Goal: Task Accomplishment & Management: Manage account settings

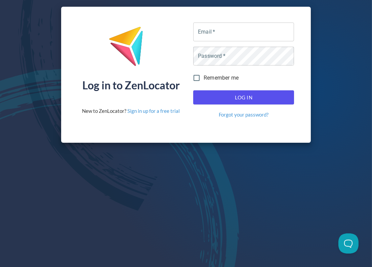
click at [250, 18] on div "Log in to ZenLocator New to ZenLocator? Sign in up for a free trial Email   * E…" at bounding box center [186, 75] width 250 height 136
click at [242, 30] on input "Email   *" at bounding box center [243, 31] width 101 height 19
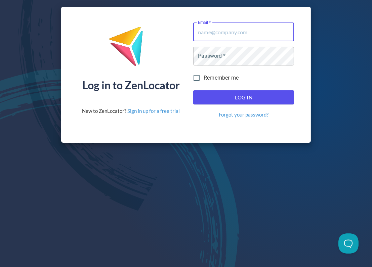
paste input "[EMAIL_ADDRESS][DOMAIN_NAME]"
type input "[EMAIL_ADDRESS][DOMAIN_NAME]"
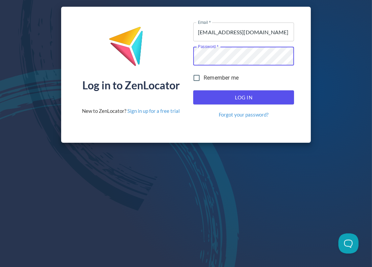
click at [235, 96] on span "Log In" at bounding box center [243, 97] width 86 height 9
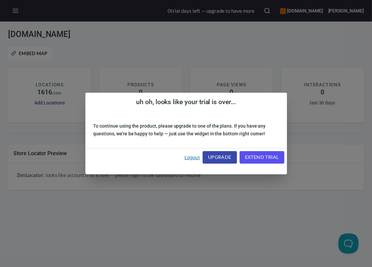
click at [190, 158] on link "Logout" at bounding box center [191, 157] width 15 height 5
